Goal: Information Seeking & Learning: Learn about a topic

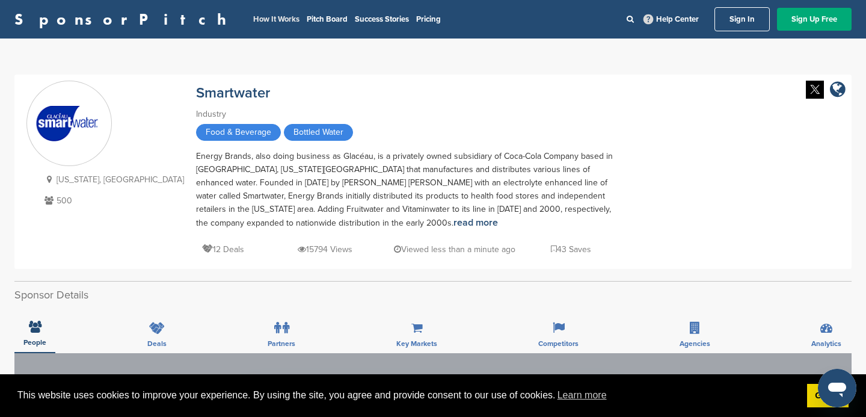
click at [253, 19] on link "How It Works" at bounding box center [276, 19] width 46 height 10
